Goal: Browse casually: Explore the website without a specific task or goal

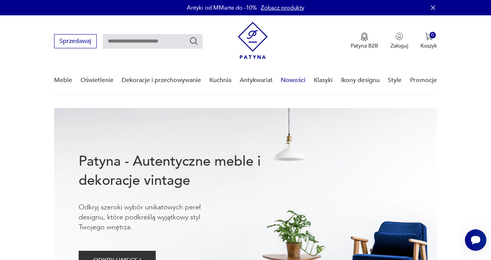
click at [285, 81] on link "Nowości" at bounding box center [293, 81] width 25 height 30
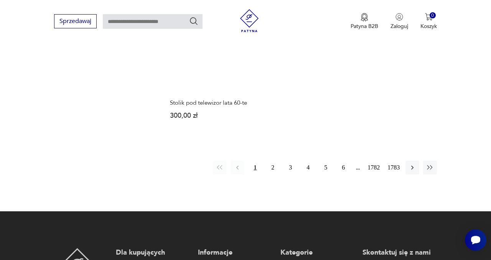
scroll to position [1004, 0]
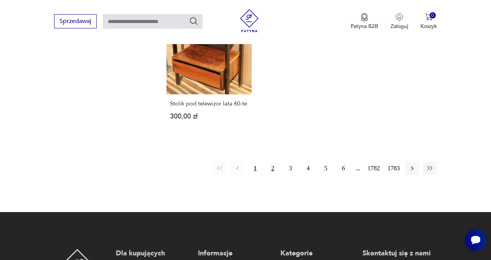
click at [272, 161] on button "2" at bounding box center [273, 168] width 14 height 14
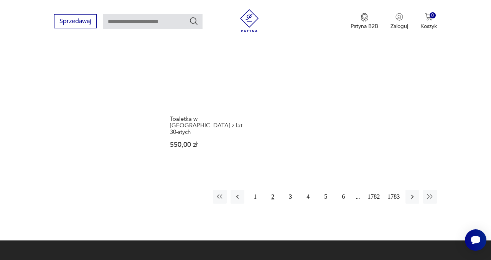
scroll to position [974, 0]
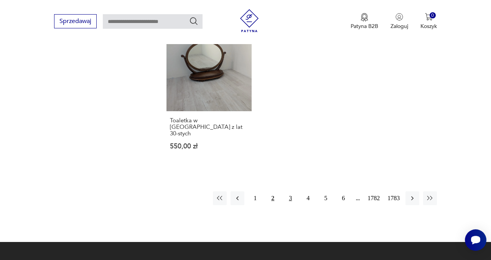
click at [289, 191] on button "3" at bounding box center [290, 198] width 14 height 14
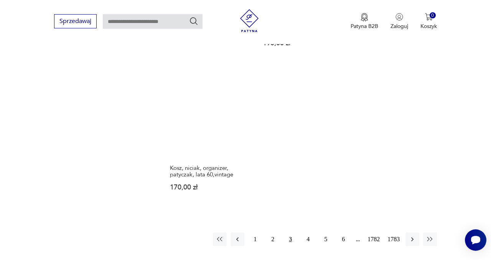
scroll to position [958, 0]
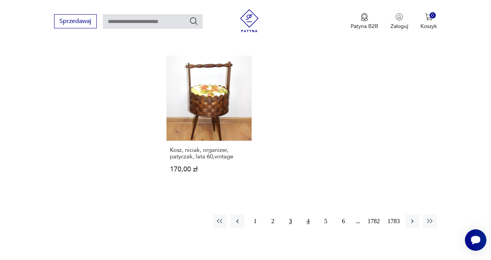
click at [303, 214] on button "4" at bounding box center [308, 221] width 14 height 14
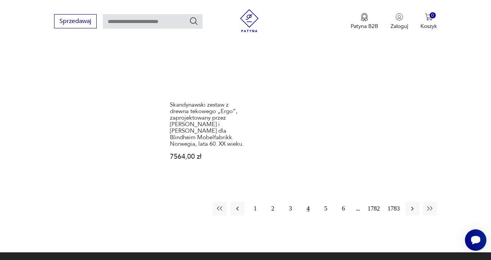
scroll to position [1039, 0]
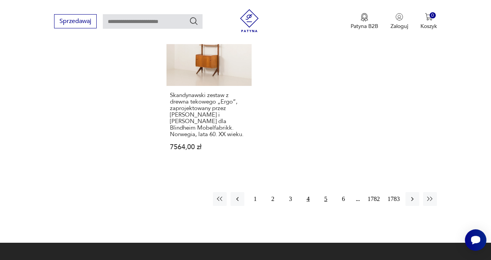
click at [322, 192] on button "5" at bounding box center [326, 199] width 14 height 14
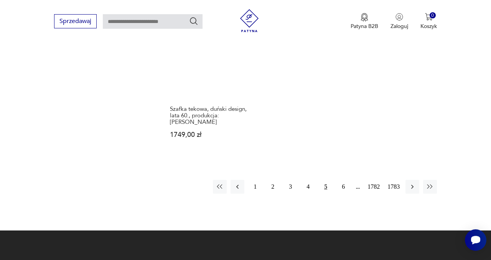
scroll to position [997, 0]
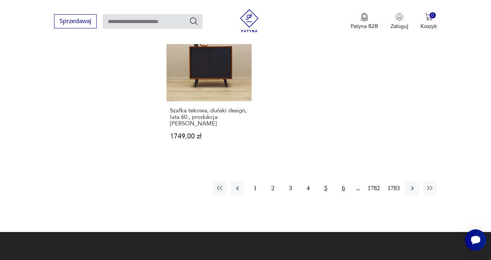
click at [340, 181] on button "6" at bounding box center [343, 188] width 14 height 14
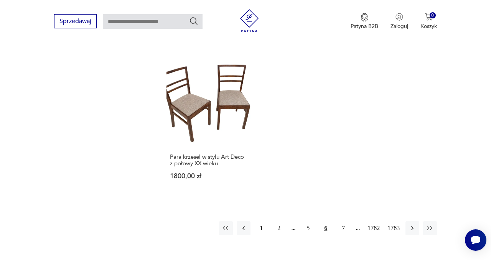
scroll to position [962, 0]
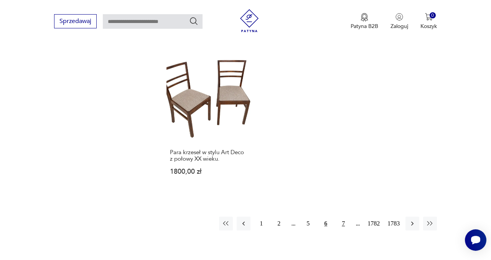
click at [340, 217] on button "7" at bounding box center [343, 224] width 14 height 14
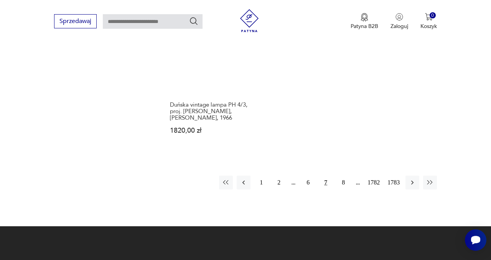
scroll to position [1004, 0]
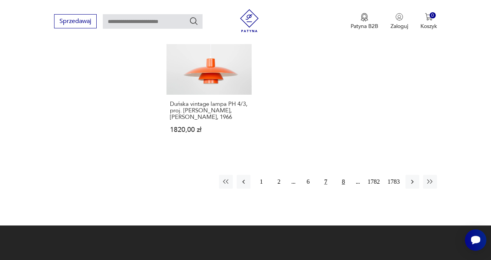
click at [340, 175] on button "8" at bounding box center [343, 182] width 14 height 14
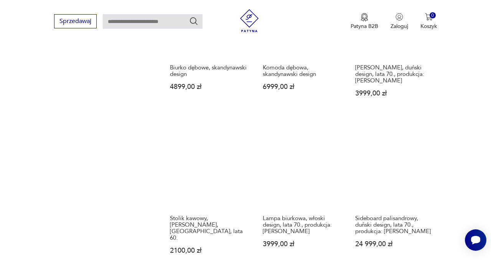
scroll to position [592, 0]
